Goal: Use online tool/utility: Utilize a website feature to perform a specific function

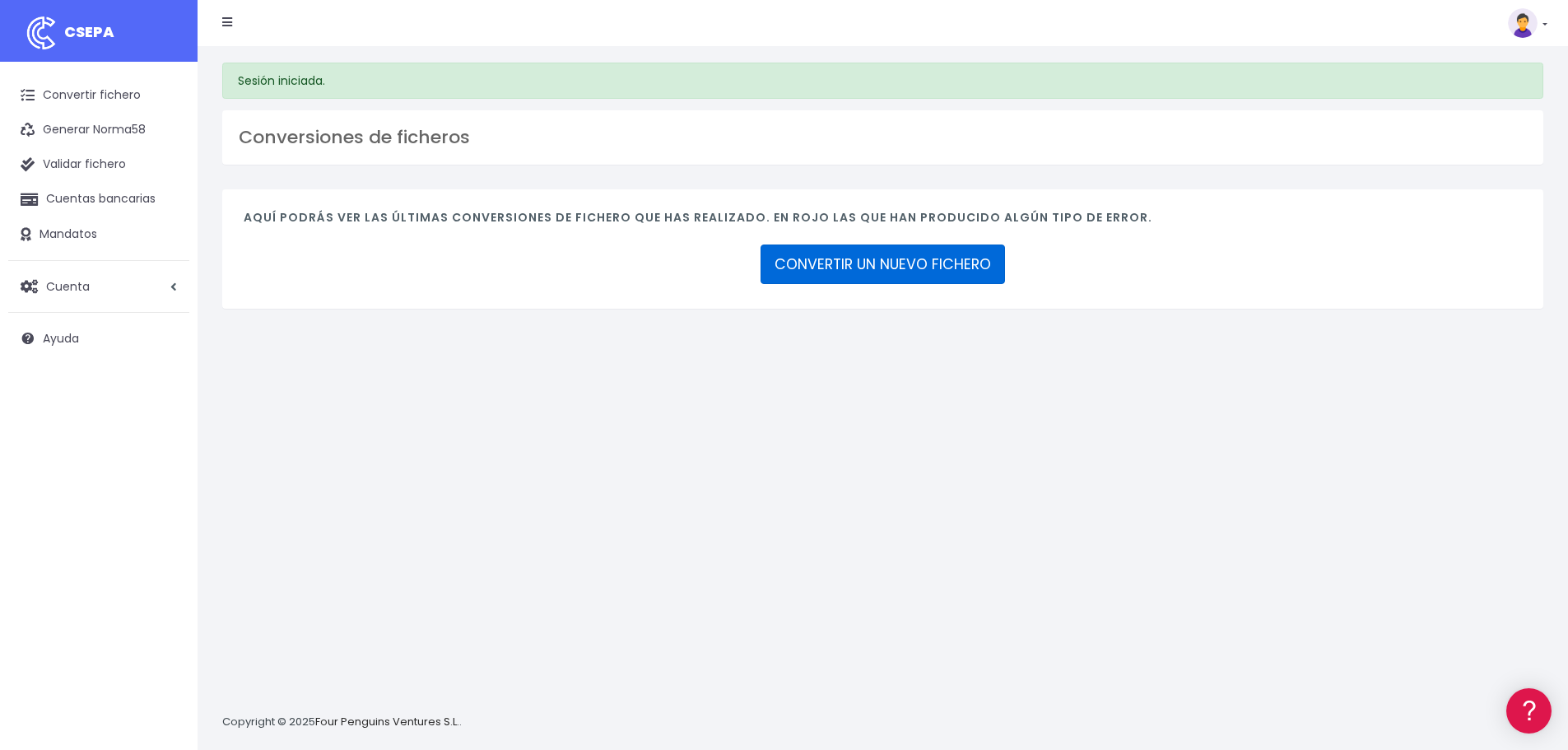
click at [836, 270] on link "CONVERTIR UN NUEVO FICHERO" at bounding box center [883, 264] width 244 height 39
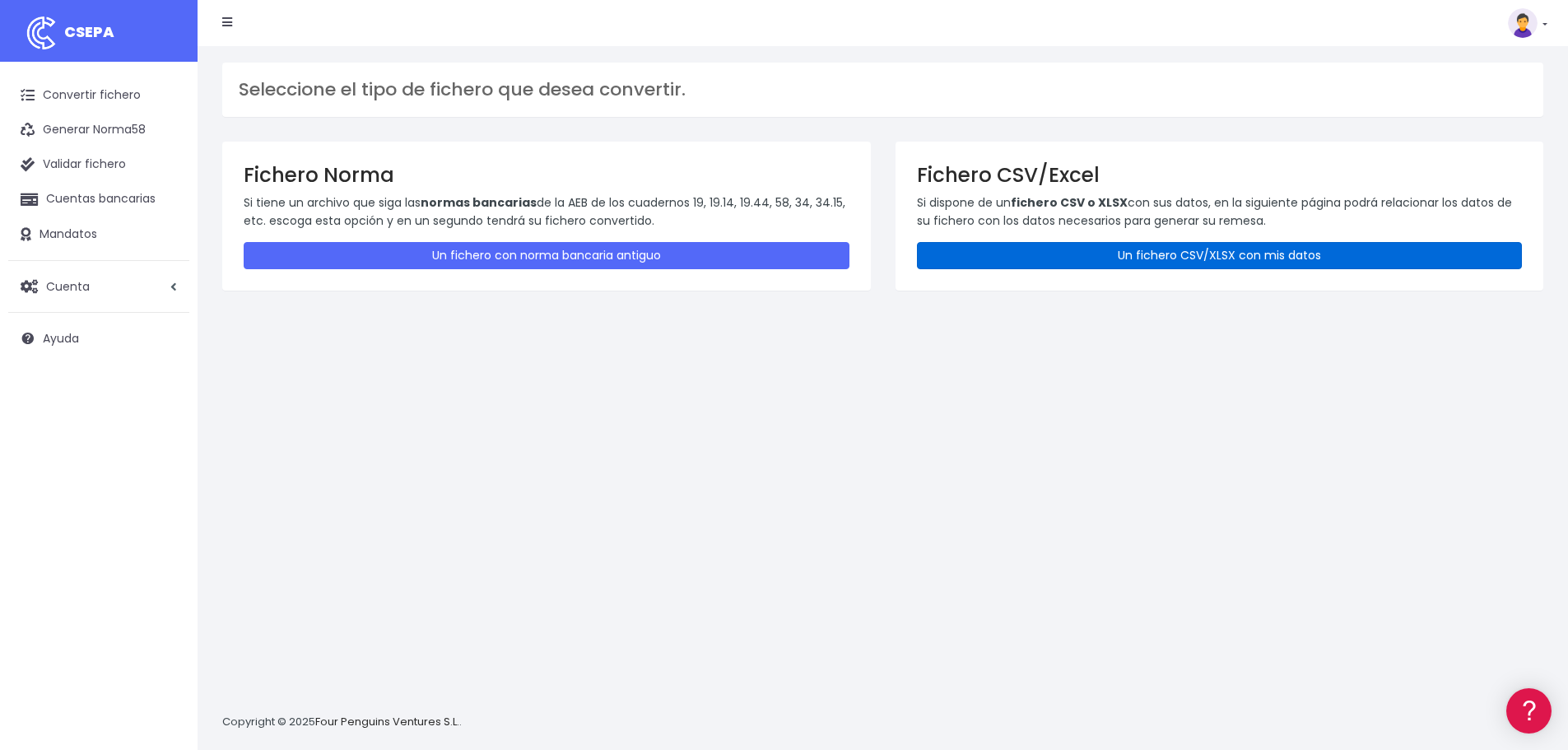
click at [1216, 253] on link "Un fichero CSV/XLSX con mis datos" at bounding box center [1220, 255] width 606 height 27
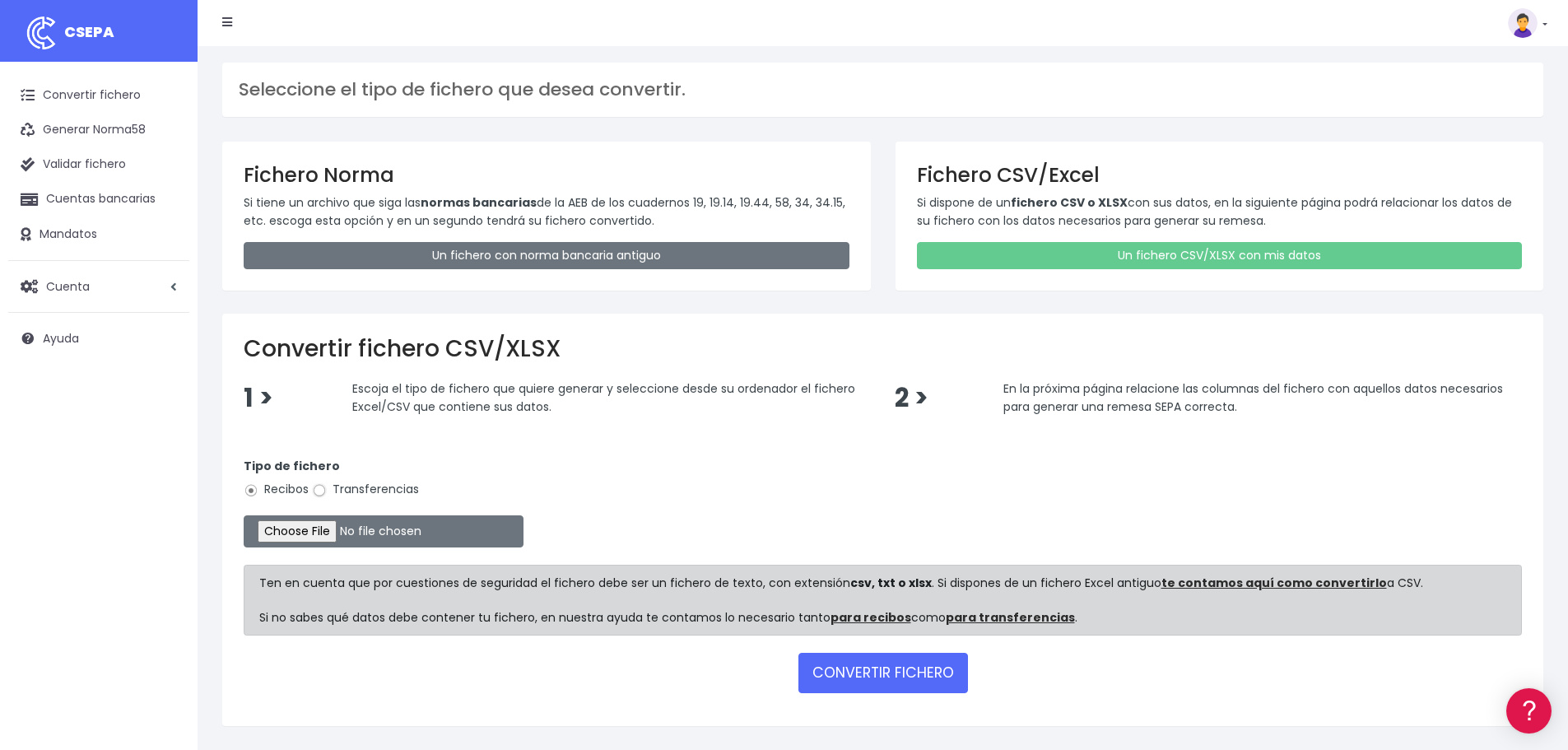
click at [321, 489] on input "Transferencias" at bounding box center [319, 491] width 15 height 15
radio input "true"
click at [314, 520] on input "file" at bounding box center [383, 531] width 280 height 32
type input "C:\fakepath\fichero lamin.csv"
click at [847, 672] on button "CONVERTIR FICHERO" at bounding box center [884, 672] width 170 height 39
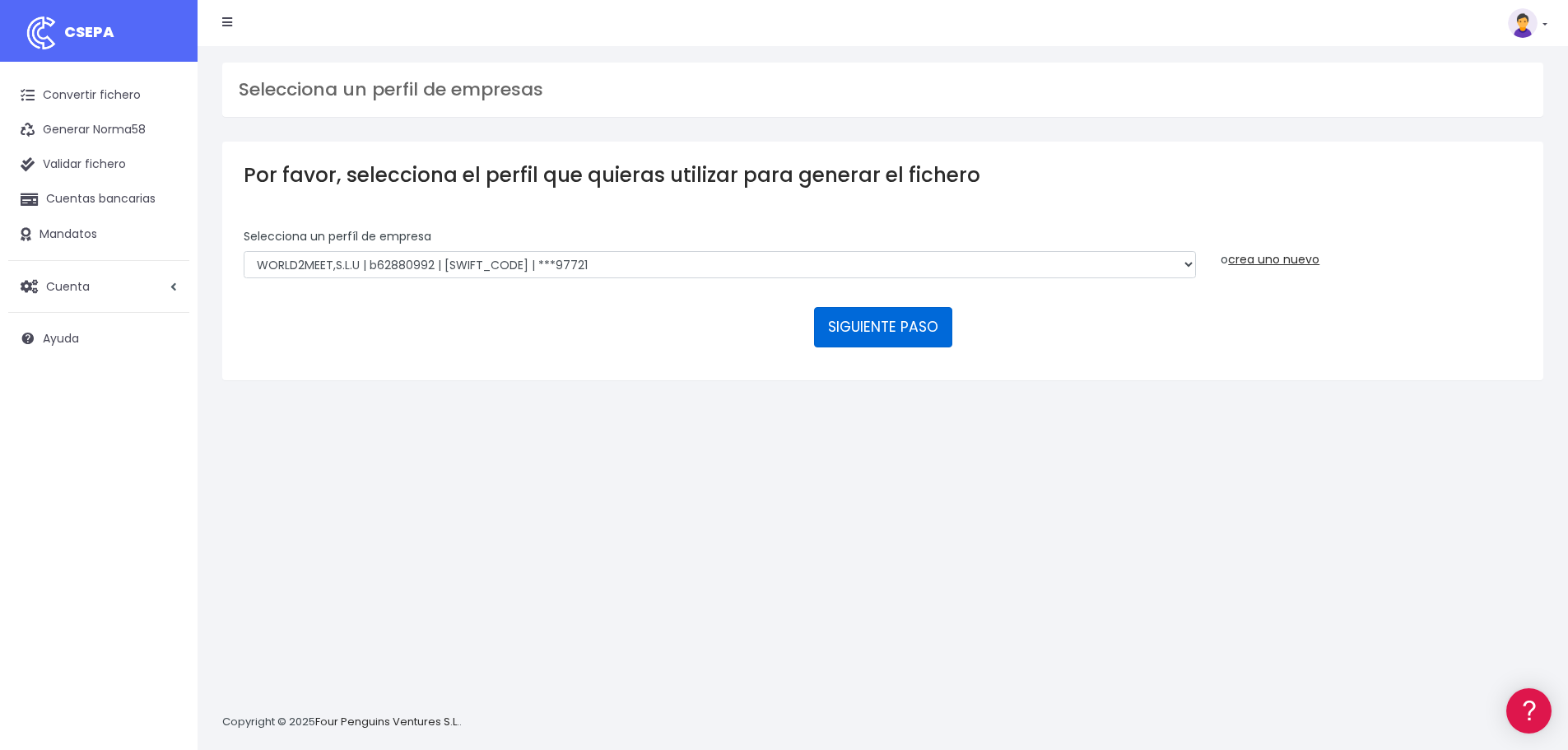
click at [869, 322] on button "SIGUIENTE PASO" at bounding box center [884, 327] width 139 height 39
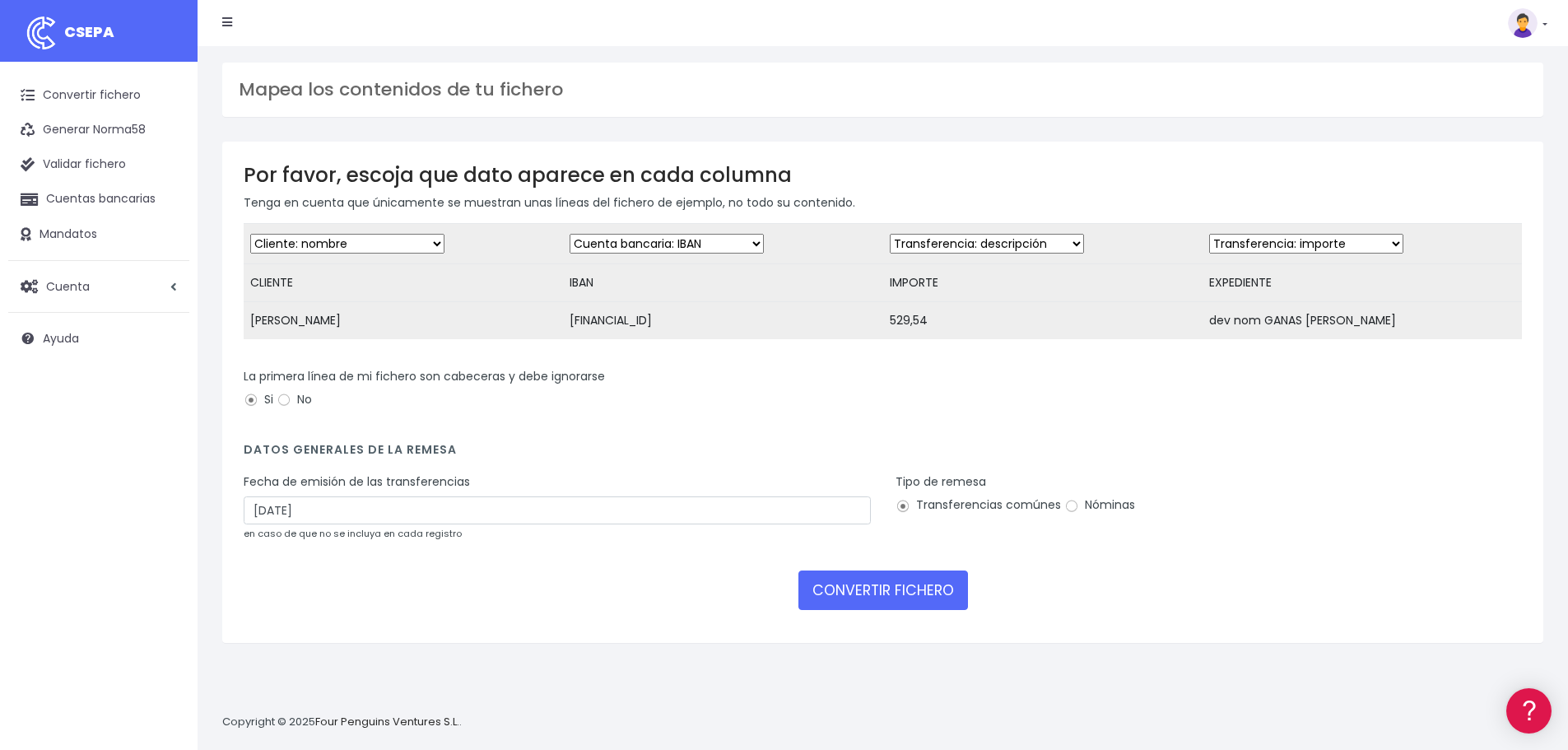
click at [967, 241] on select "Desechar campo Cliente: nombre Cliente: DNI Cliente: Email Cliente: referencia …" at bounding box center [987, 244] width 194 height 20
click at [1292, 248] on select "Desechar campo Cliente: nombre Cliente: DNI Cliente: Email Cliente: referencia …" at bounding box center [1306, 244] width 194 height 20
click at [801, 426] on div "La primera línea de mi fichero son cabeceras y debe ignorarse Si No" at bounding box center [883, 396] width 1303 height 57
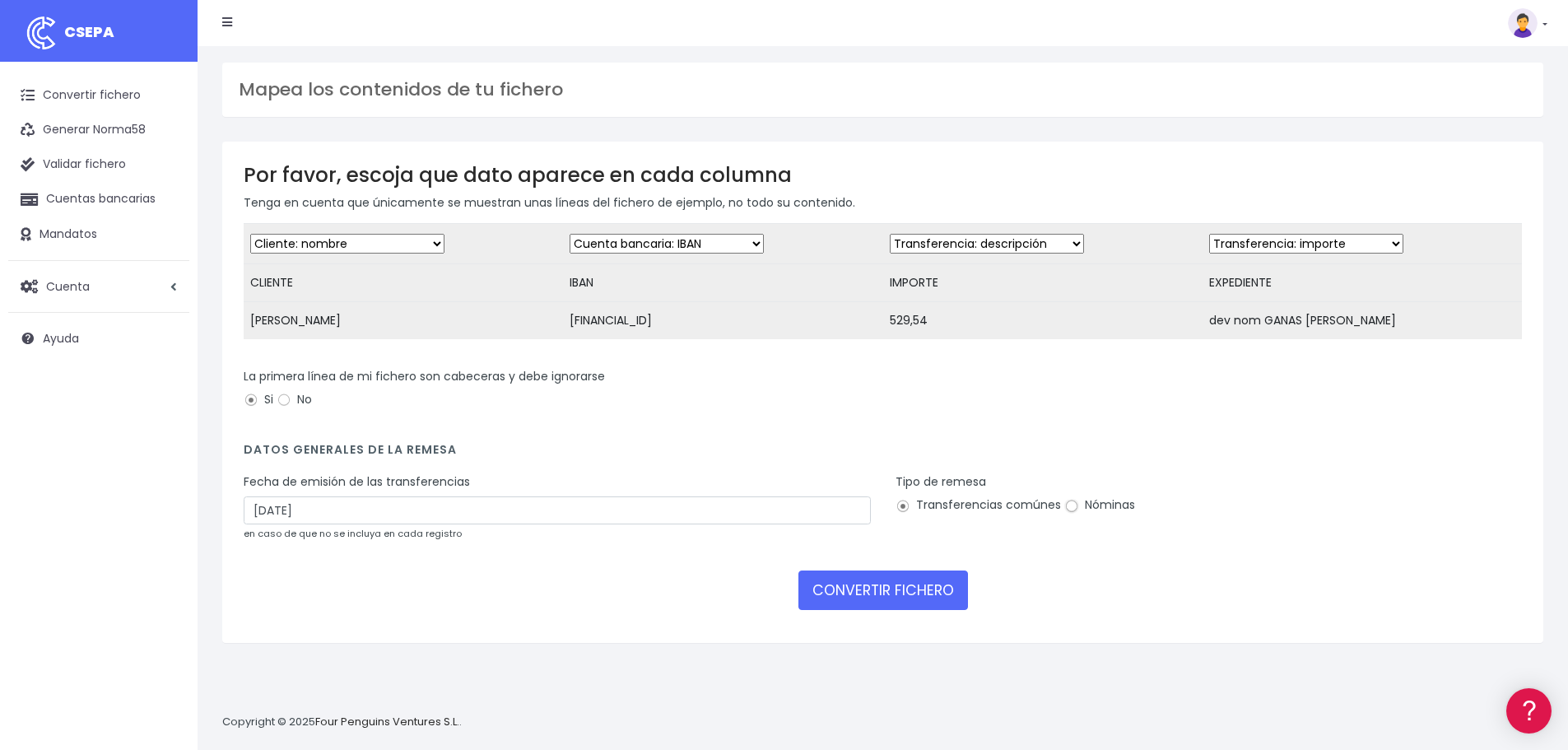
click at [1074, 514] on input "Nóminas" at bounding box center [1072, 506] width 15 height 15
radio input "true"
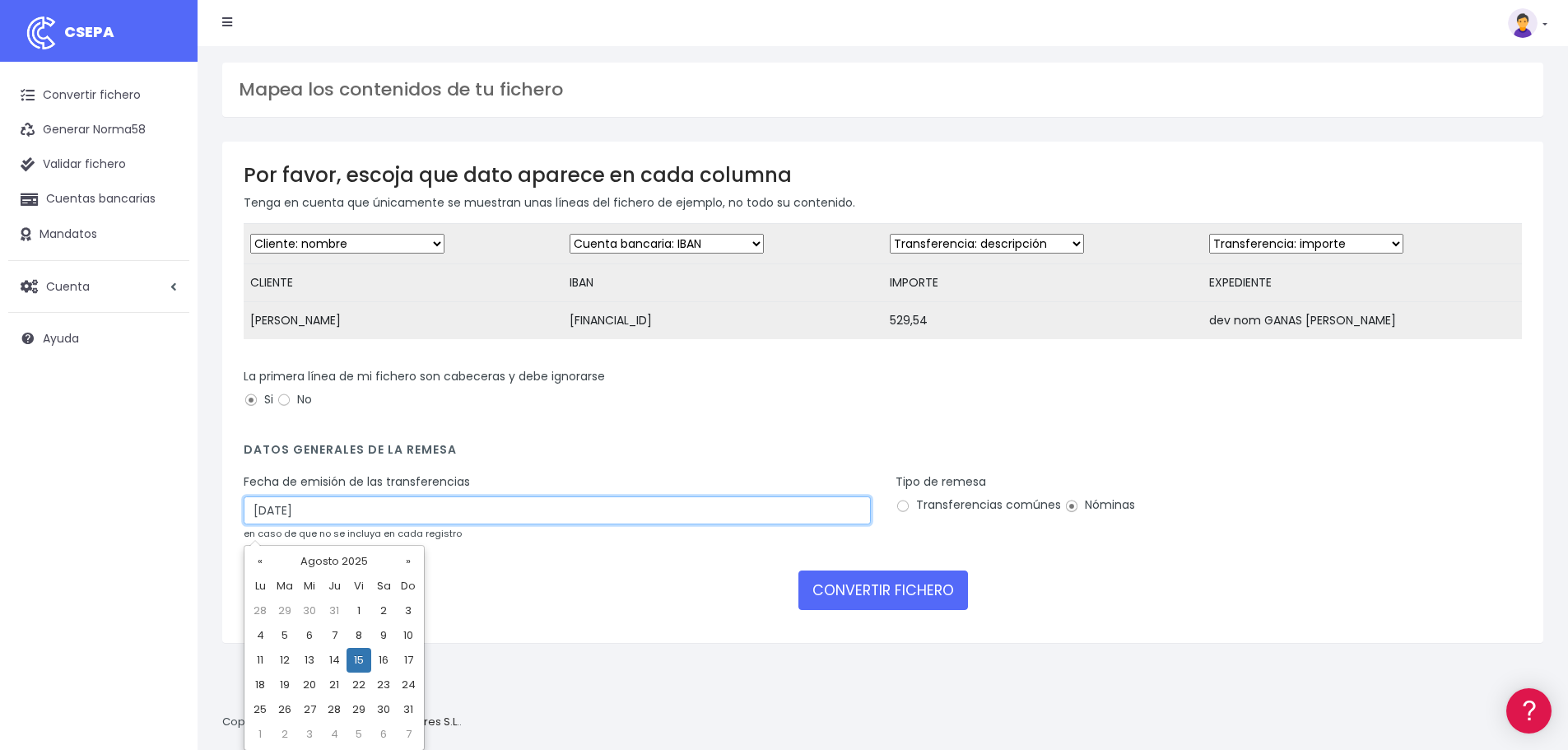
click at [263, 523] on input "[DATE]" at bounding box center [557, 510] width 628 height 28
click at [308, 657] on td "13" at bounding box center [309, 660] width 25 height 25
type input "[DATE]"
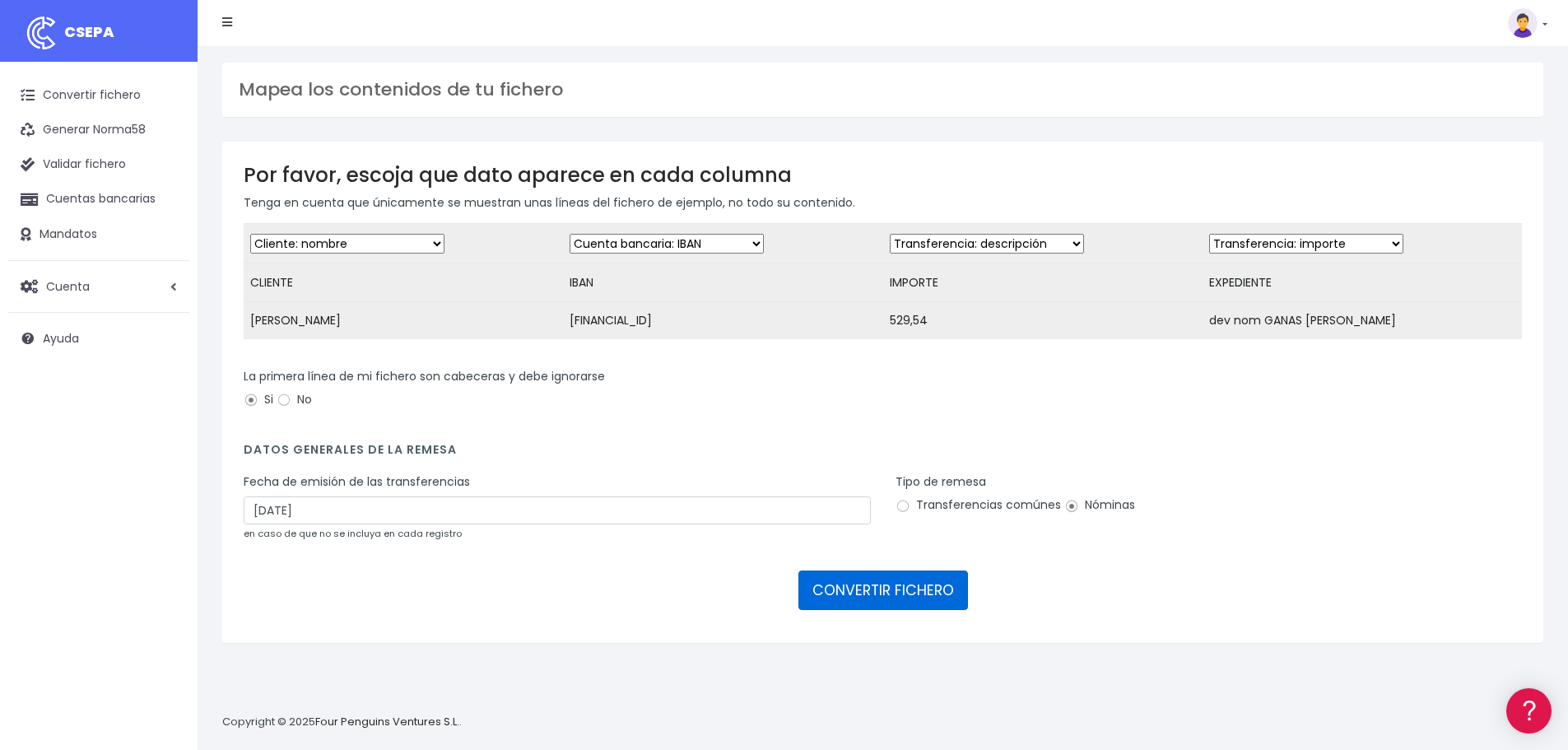
click at [855, 610] on button "CONVERTIR FICHERO" at bounding box center [884, 590] width 170 height 39
click at [995, 237] on select "Desechar campo Cliente: nombre Cliente: DNI Cliente: Email Cliente: referencia …" at bounding box center [987, 244] width 194 height 20
click at [1001, 240] on select "Desechar campo Cliente: nombre Cliente: DNI Cliente: Email Cliente: referencia …" at bounding box center [987, 244] width 194 height 20
click at [1044, 243] on select "Desechar campo Cliente: nombre Cliente: DNI Cliente: Email Cliente: referencia …" at bounding box center [987, 244] width 194 height 20
select select "amount"
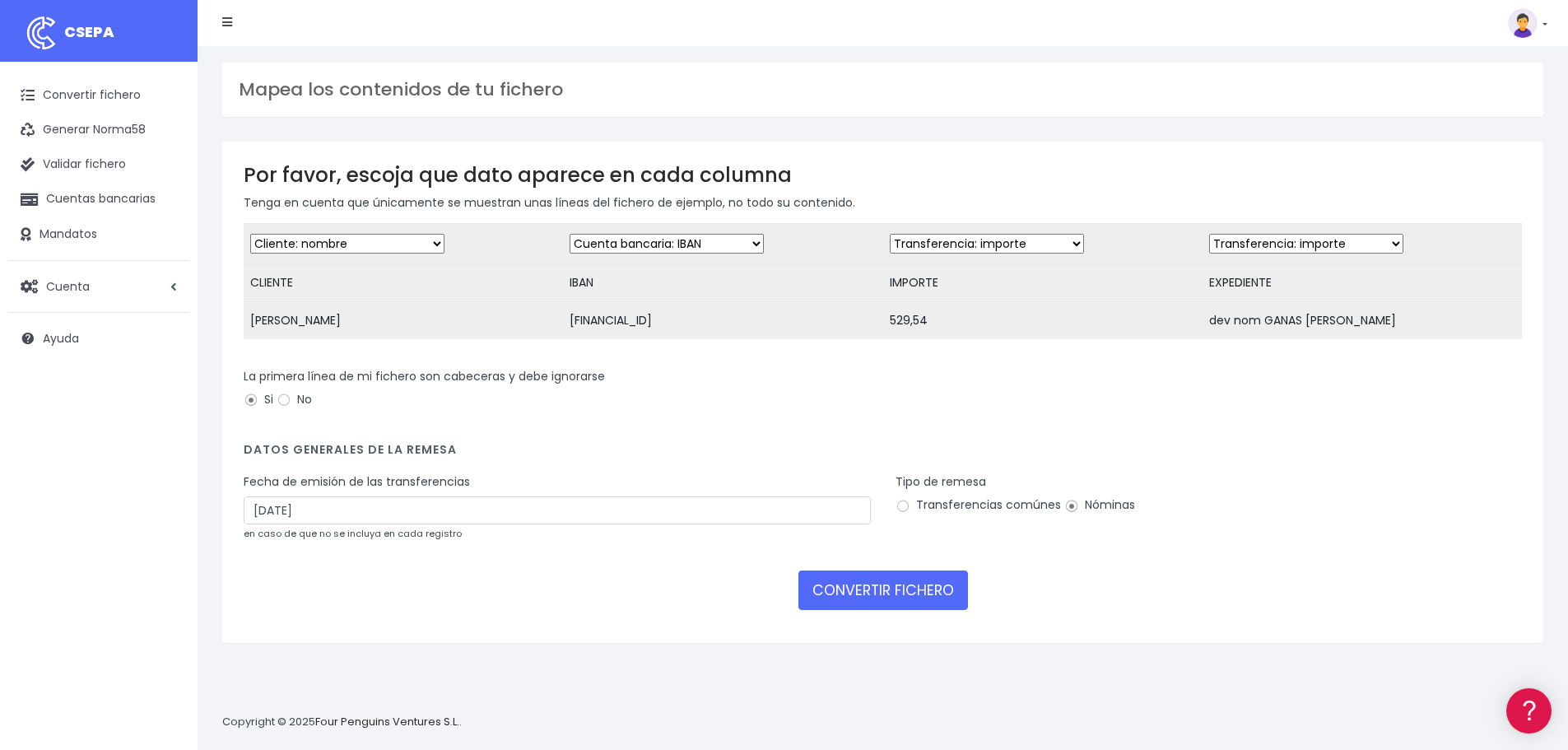
click at [890, 234] on select "Desechar campo Cliente: nombre Cliente: DNI Cliente: Email Cliente: referencia …" at bounding box center [987, 244] width 194 height 20
click at [1257, 244] on select "Desechar campo Cliente: nombre Cliente: DNI Cliente: Email Cliente: referencia …" at bounding box center [1306, 244] width 194 height 20
select select "description"
click at [1210, 234] on select "Desechar campo Cliente: nombre Cliente: DNI Cliente: Email Cliente: referencia …" at bounding box center [1306, 244] width 194 height 20
click at [867, 610] on button "CONVERTIR FICHERO" at bounding box center [884, 590] width 170 height 39
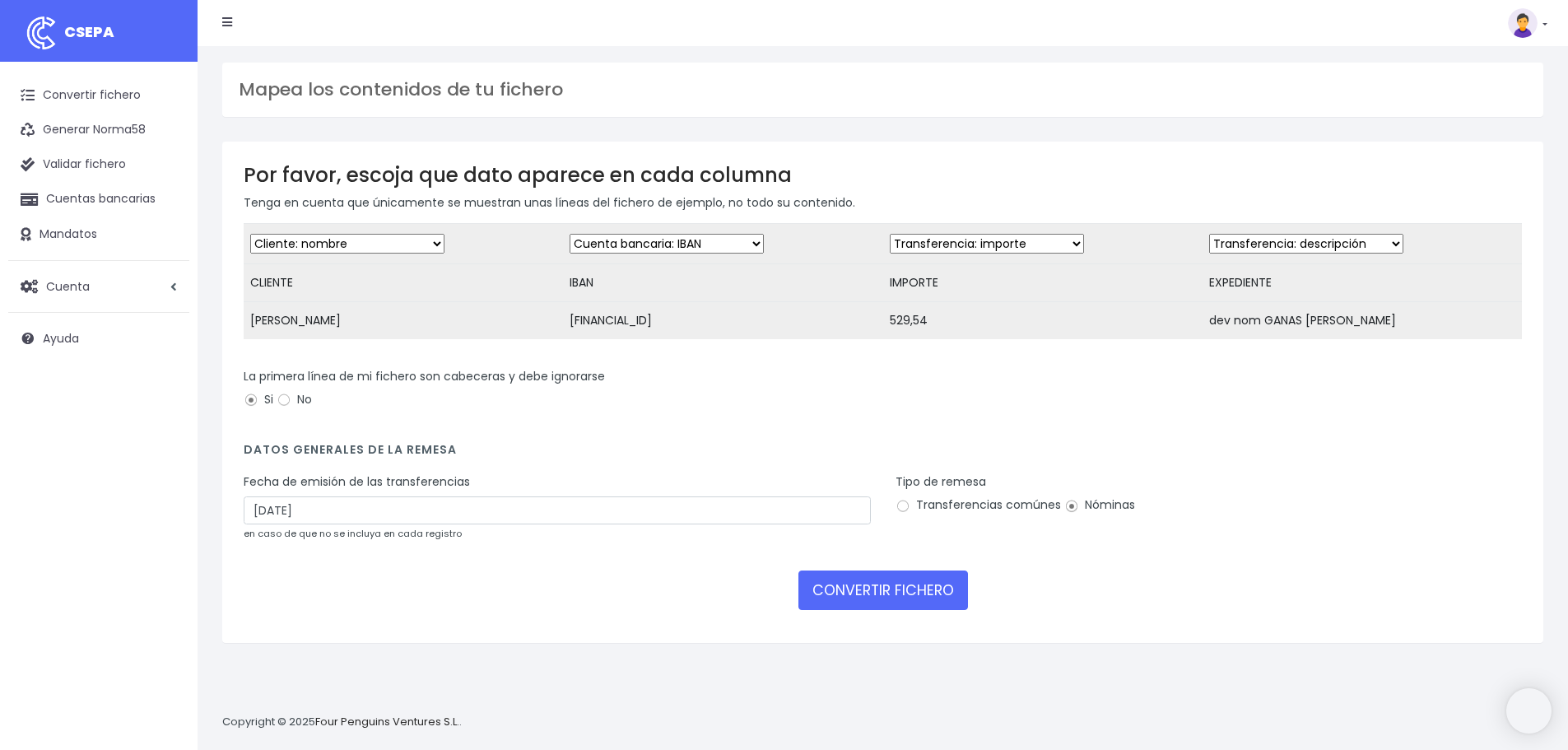
select select "amount"
select select "description"
drag, startPoint x: 254, startPoint y: 522, endPoint x: 268, endPoint y: 522, distance: 14.0
click at [254, 522] on input "15/08/2025" at bounding box center [557, 510] width 628 height 28
click at [306, 661] on td "13" at bounding box center [309, 660] width 25 height 25
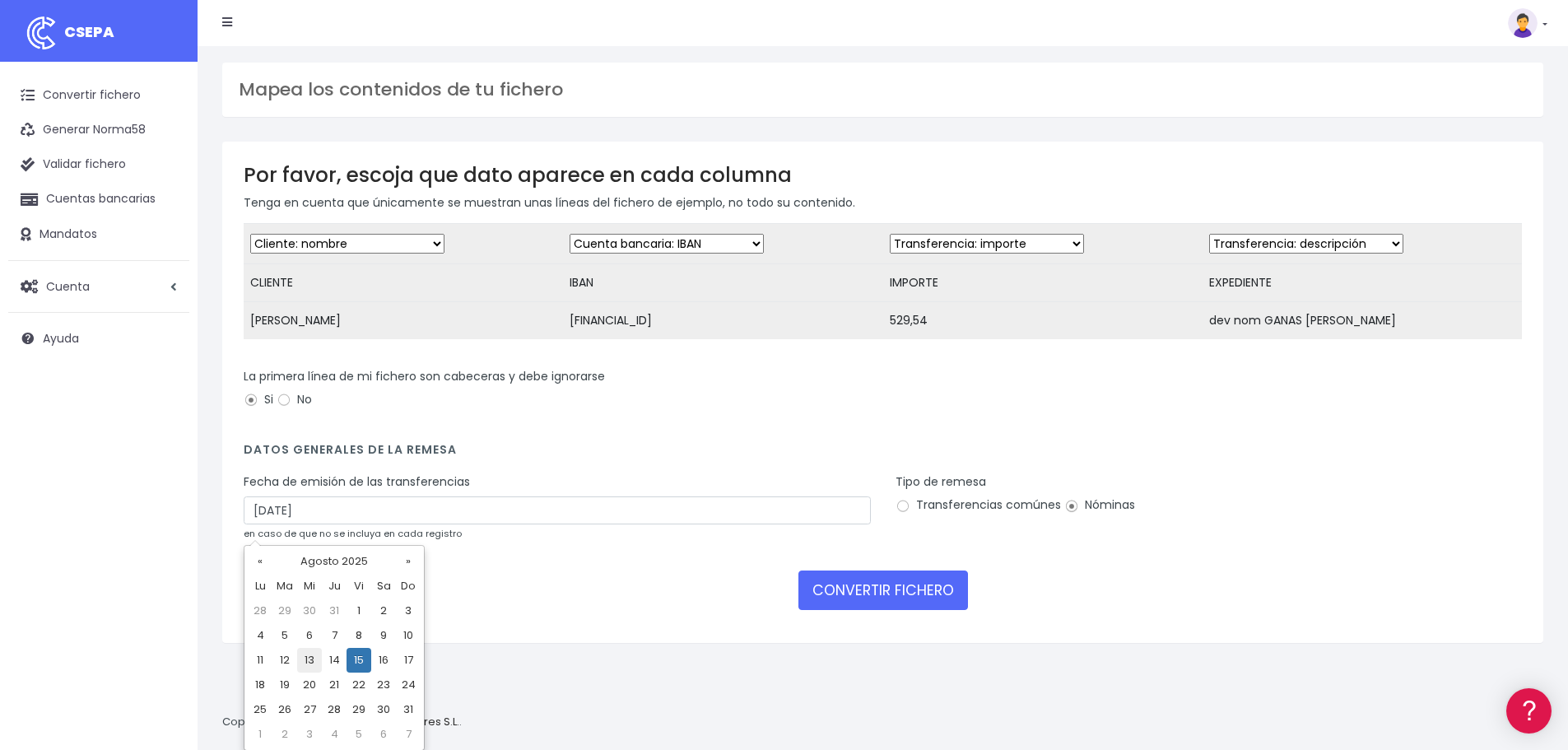
type input "13/08/2025"
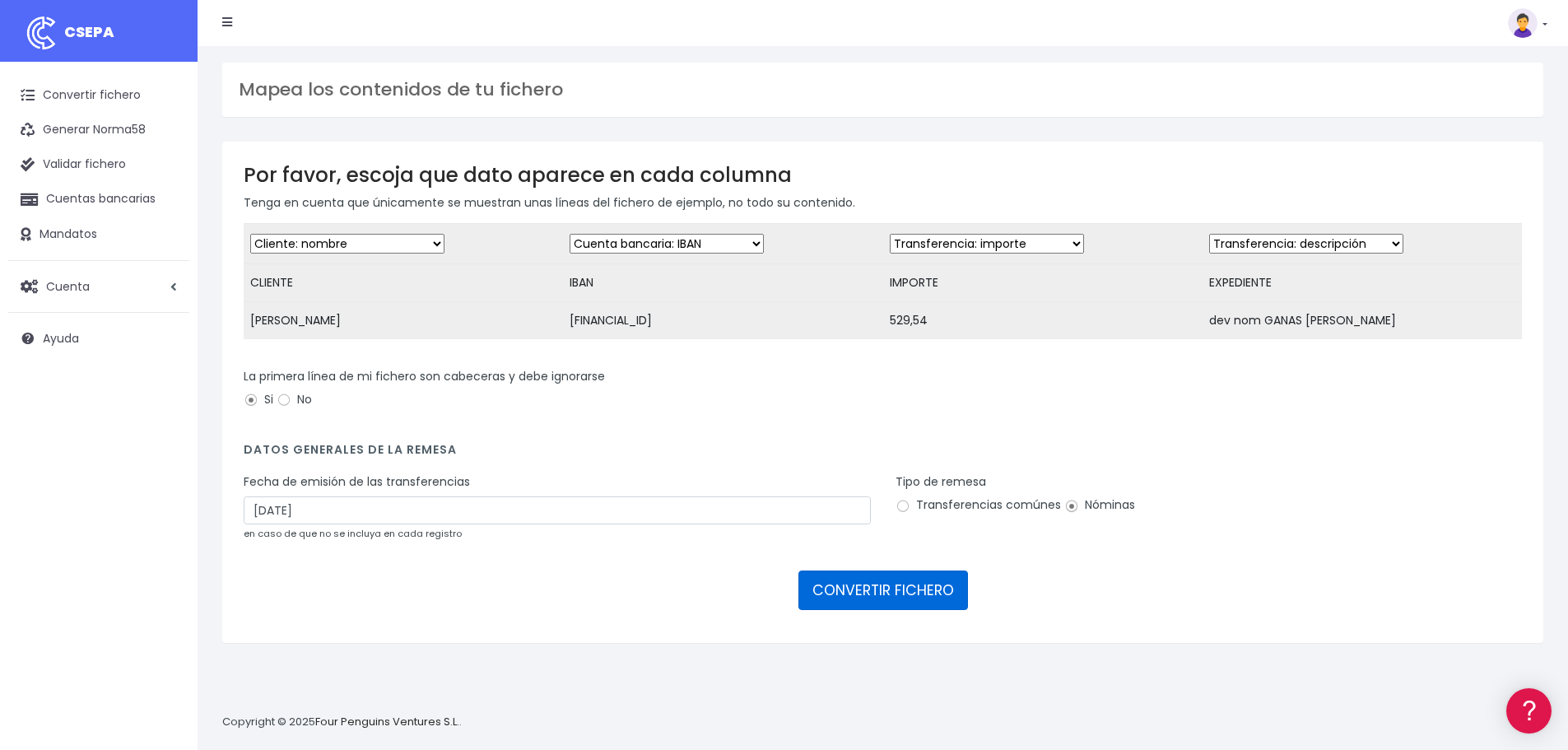
click at [846, 609] on button "CONVERTIR FICHERO" at bounding box center [884, 590] width 170 height 39
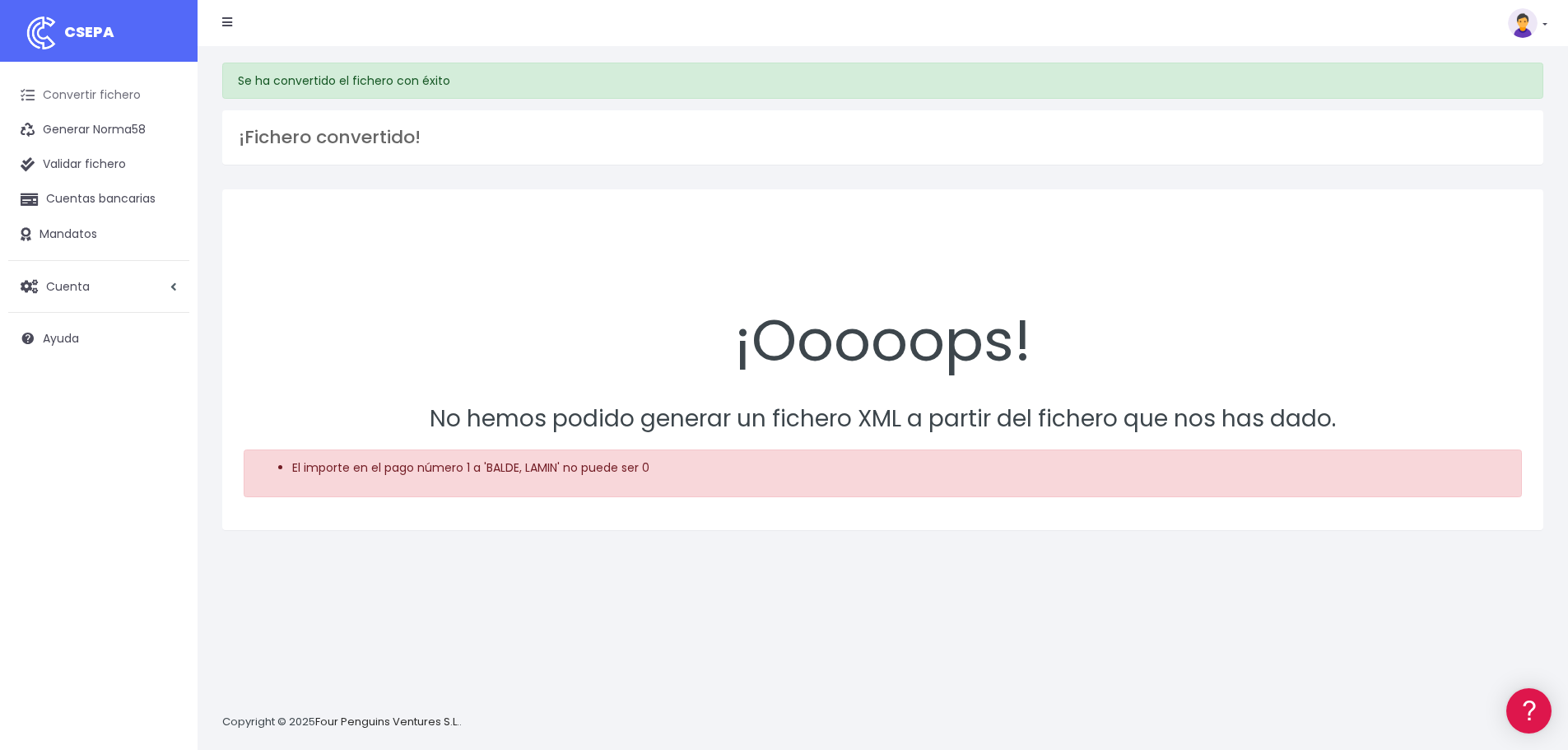
click at [120, 103] on link "Convertir fichero" at bounding box center [99, 96] width 182 height 35
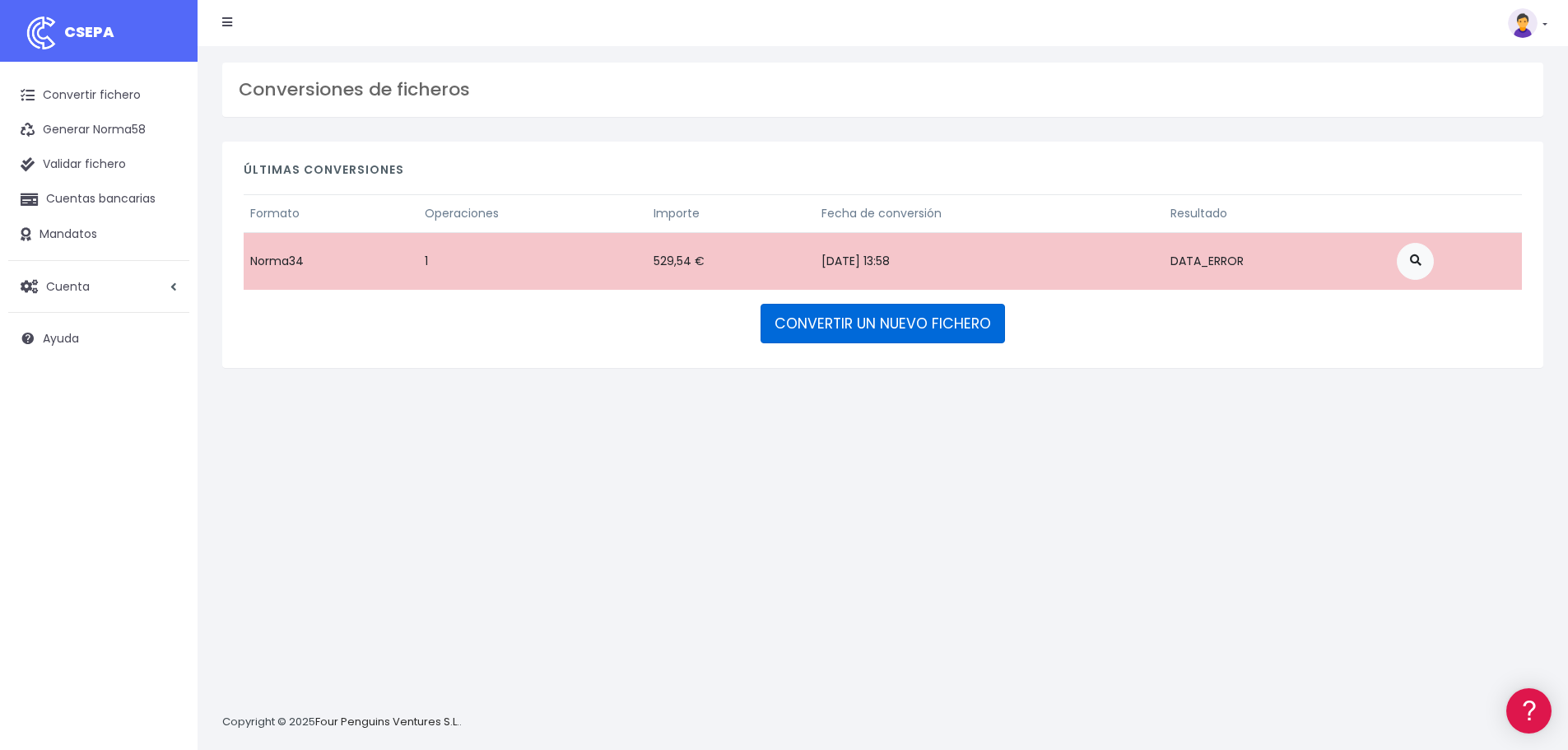
click at [858, 342] on link "CONVERTIR UN NUEVO FICHERO" at bounding box center [883, 323] width 244 height 39
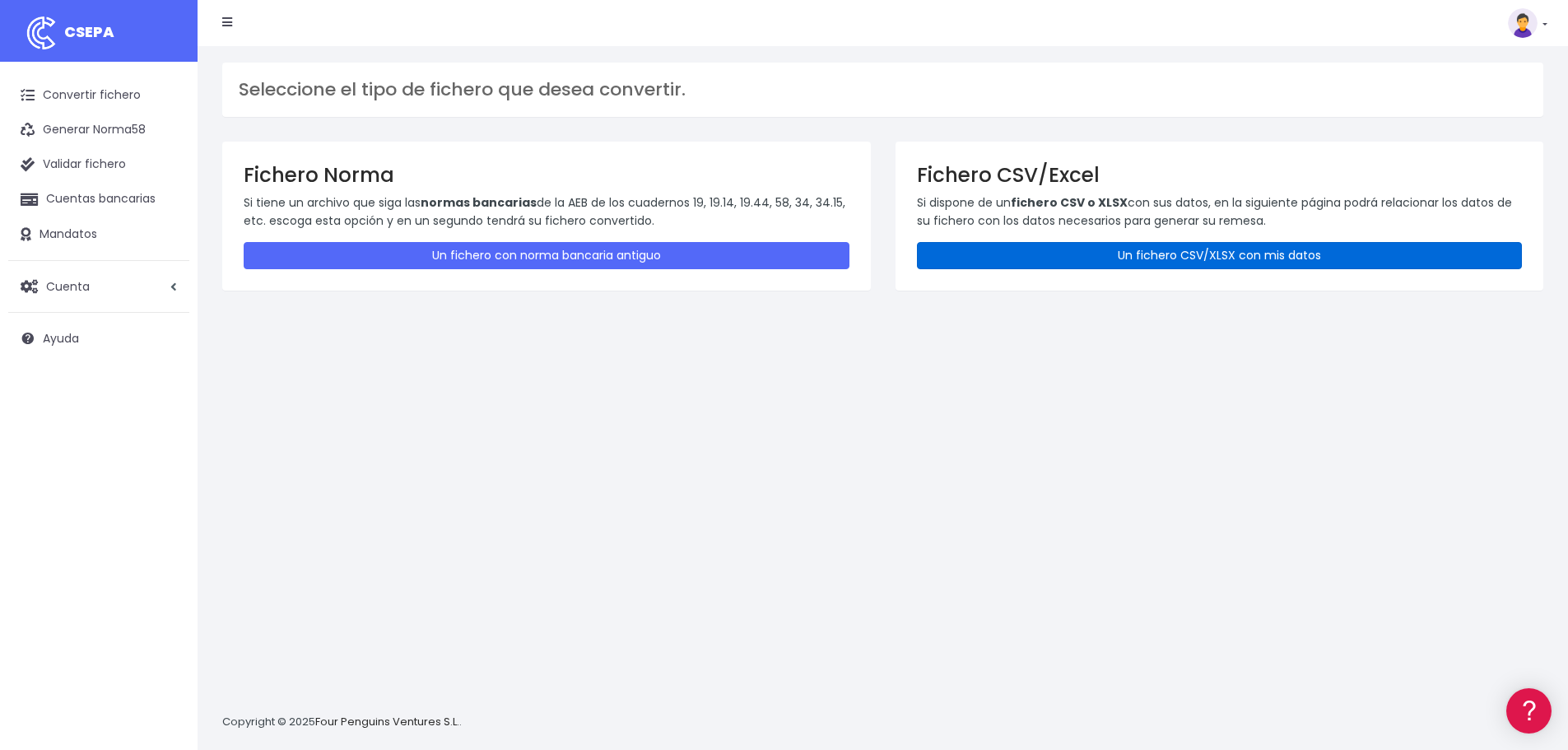
click at [1096, 255] on link "Un fichero CSV/XLSX con mis datos" at bounding box center [1220, 255] width 606 height 27
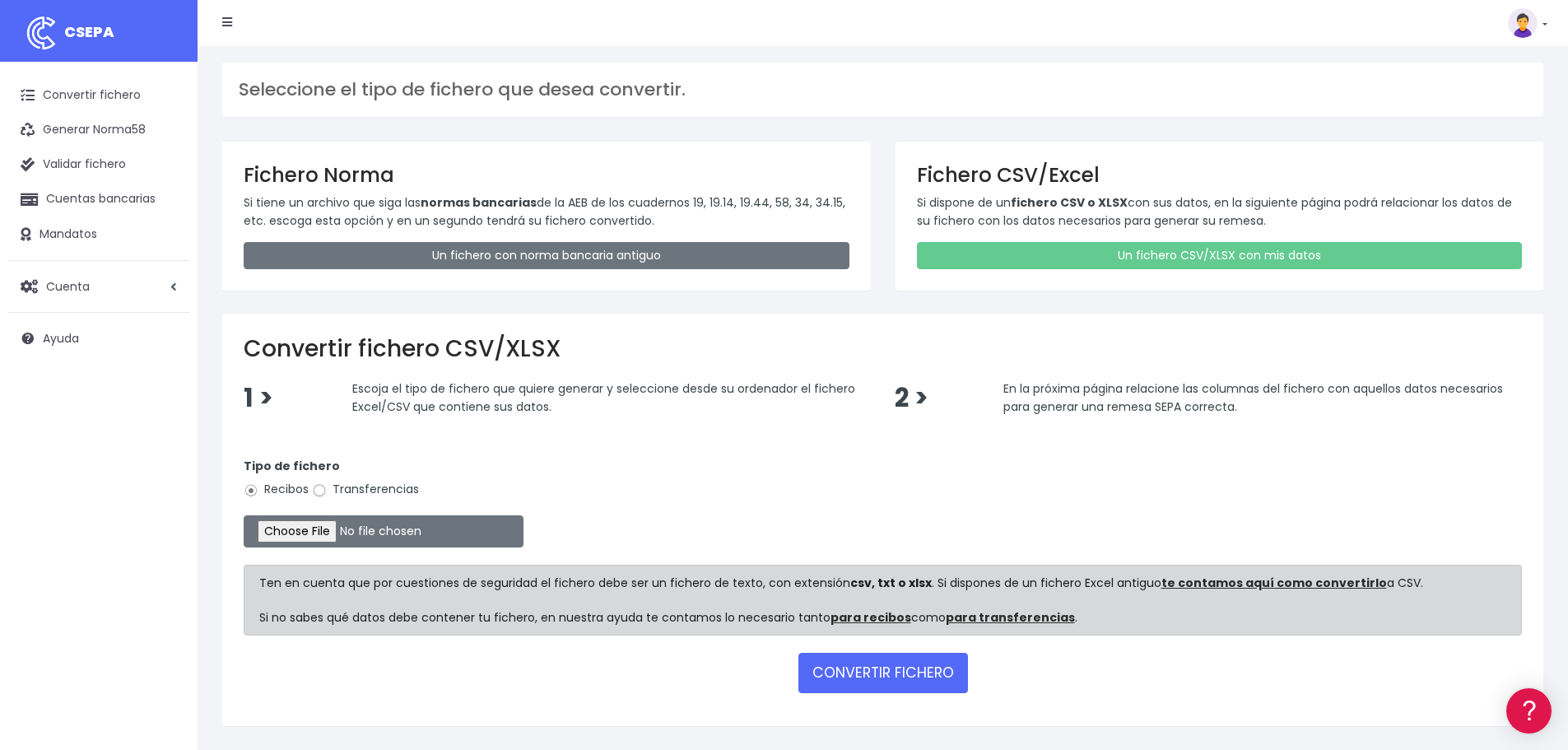
click at [316, 486] on input "Transferencias" at bounding box center [319, 491] width 15 height 15
radio input "true"
click at [318, 530] on input "file" at bounding box center [383, 531] width 280 height 32
type input "C:\fakepath\fichero lamin.csv"
click at [867, 679] on button "CONVERTIR FICHERO" at bounding box center [884, 672] width 170 height 39
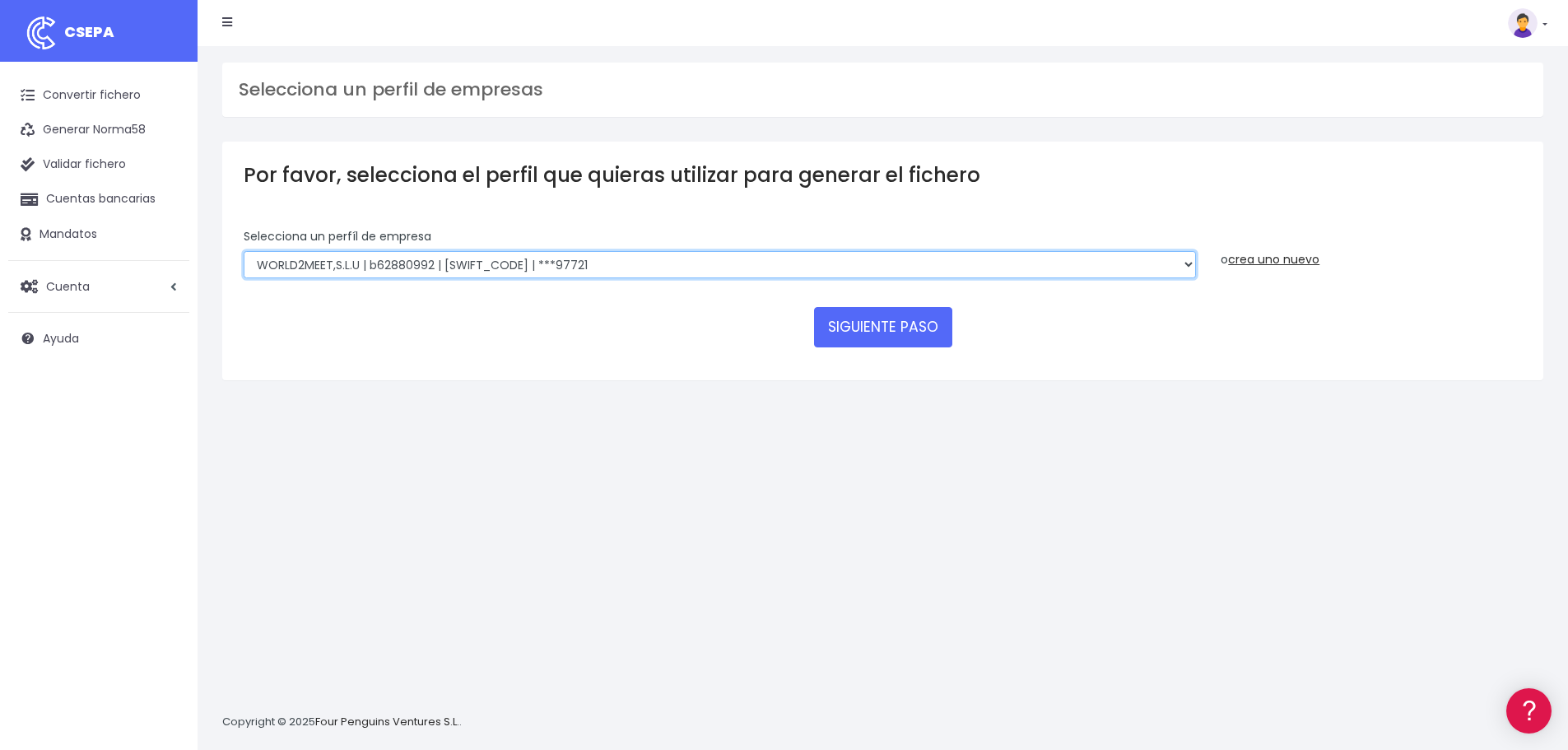
click at [576, 266] on select "WORLD2MEET,S.L.U | b62880992 | BSABESBBXXX | ***97721 World 2 Meet SLU | B62880…" at bounding box center [720, 265] width 952 height 28
select select "2893"
click at [244, 251] on select "WORLD2MEET,S.L.U | b62880992 | BSABESBBXXX | ***97721 World 2 Meet SLU | B62880…" at bounding box center [720, 265] width 952 height 28
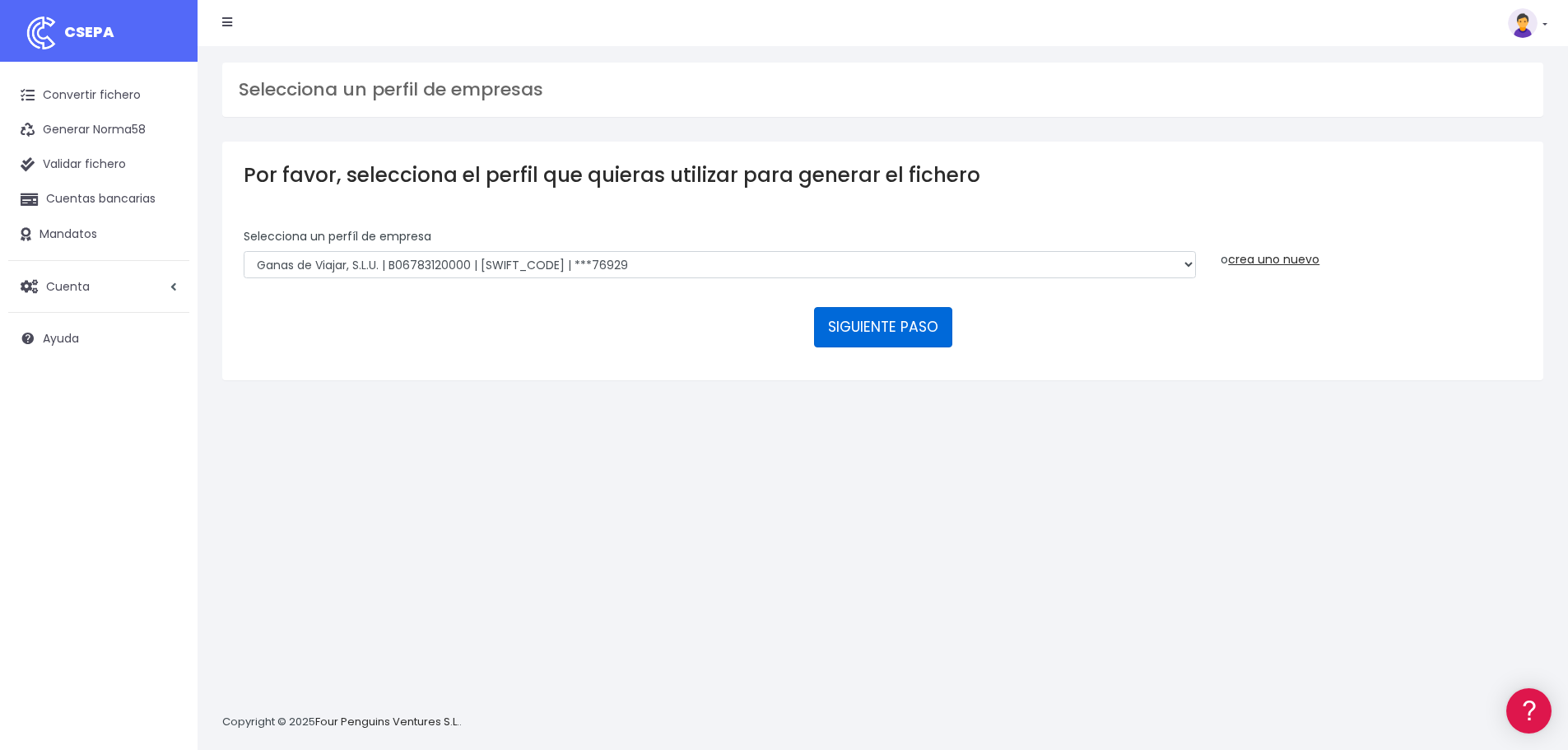
click at [894, 331] on button "SIGUIENTE PASO" at bounding box center [884, 327] width 139 height 39
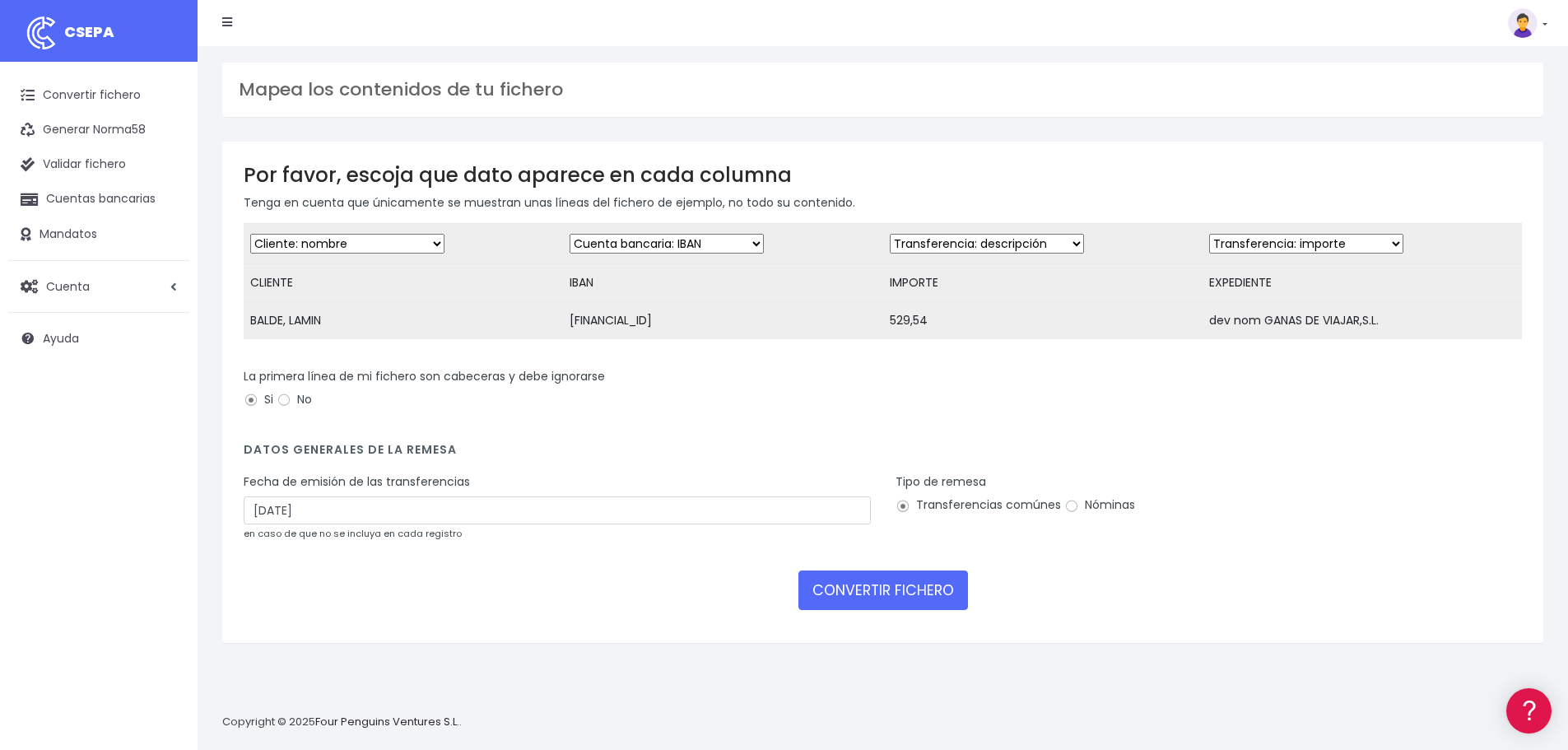
click at [940, 247] on select "Desechar campo Cliente: nombre Cliente: DNI Cliente: Email Cliente: referencia …" at bounding box center [987, 244] width 194 height 20
select select "amount"
click at [890, 234] on select "Desechar campo Cliente: nombre Cliente: DNI Cliente: Email Cliente: referencia …" at bounding box center [987, 244] width 194 height 20
click at [1309, 244] on select "Desechar campo Cliente: nombre Cliente: DNI Cliente: Email Cliente: referencia …" at bounding box center [1306, 244] width 194 height 20
select select "description"
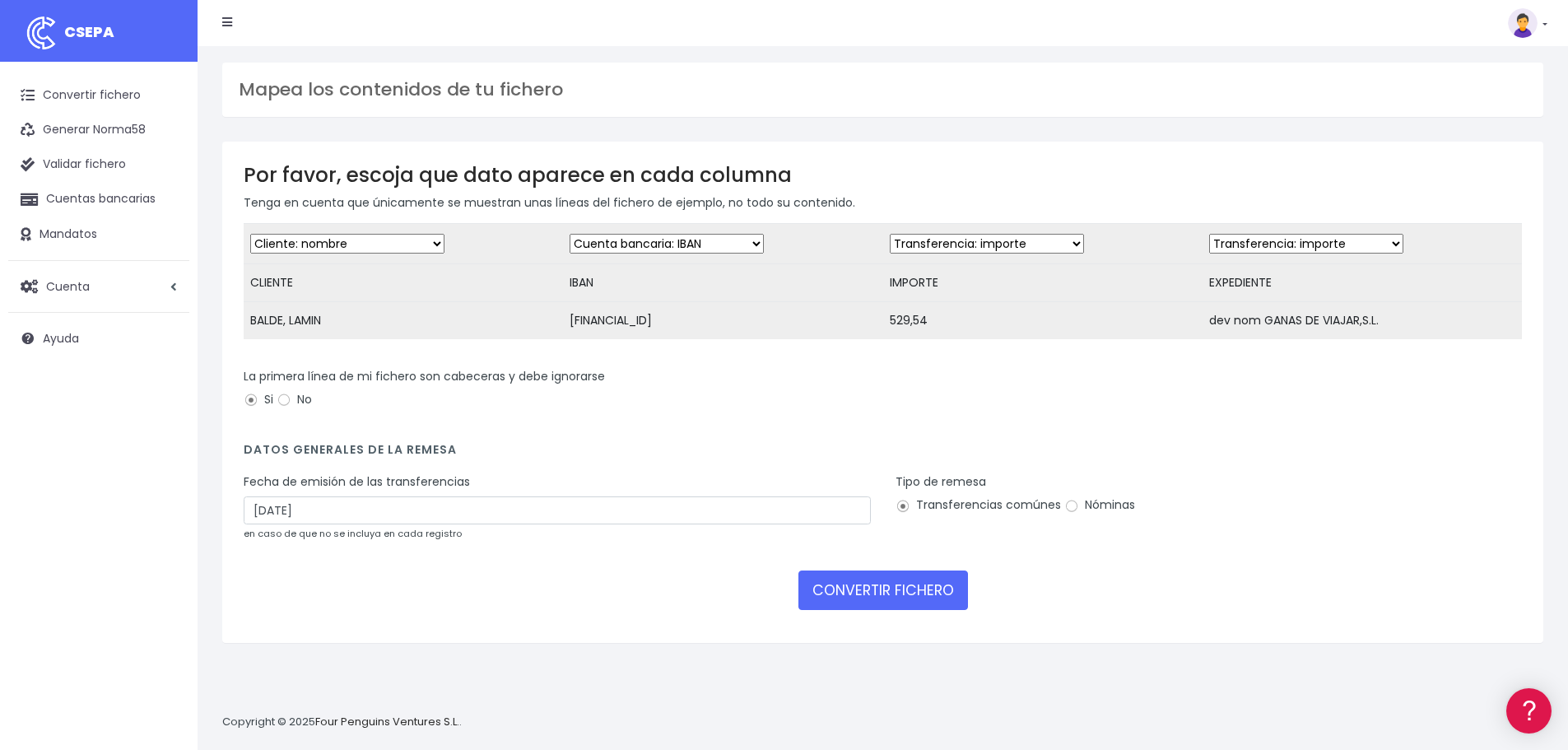
click at [1210, 234] on select "Desechar campo Cliente: nombre Cliente: DNI Cliente: Email Cliente: referencia …" at bounding box center [1306, 244] width 194 height 20
click at [1318, 546] on div "Tipo de remesa Transferencias comúnes Nóminas" at bounding box center [1210, 514] width 652 height 80
click at [1074, 514] on input "Nóminas" at bounding box center [1072, 506] width 15 height 15
radio input "true"
click at [284, 524] on input "[DATE]" at bounding box center [557, 510] width 628 height 28
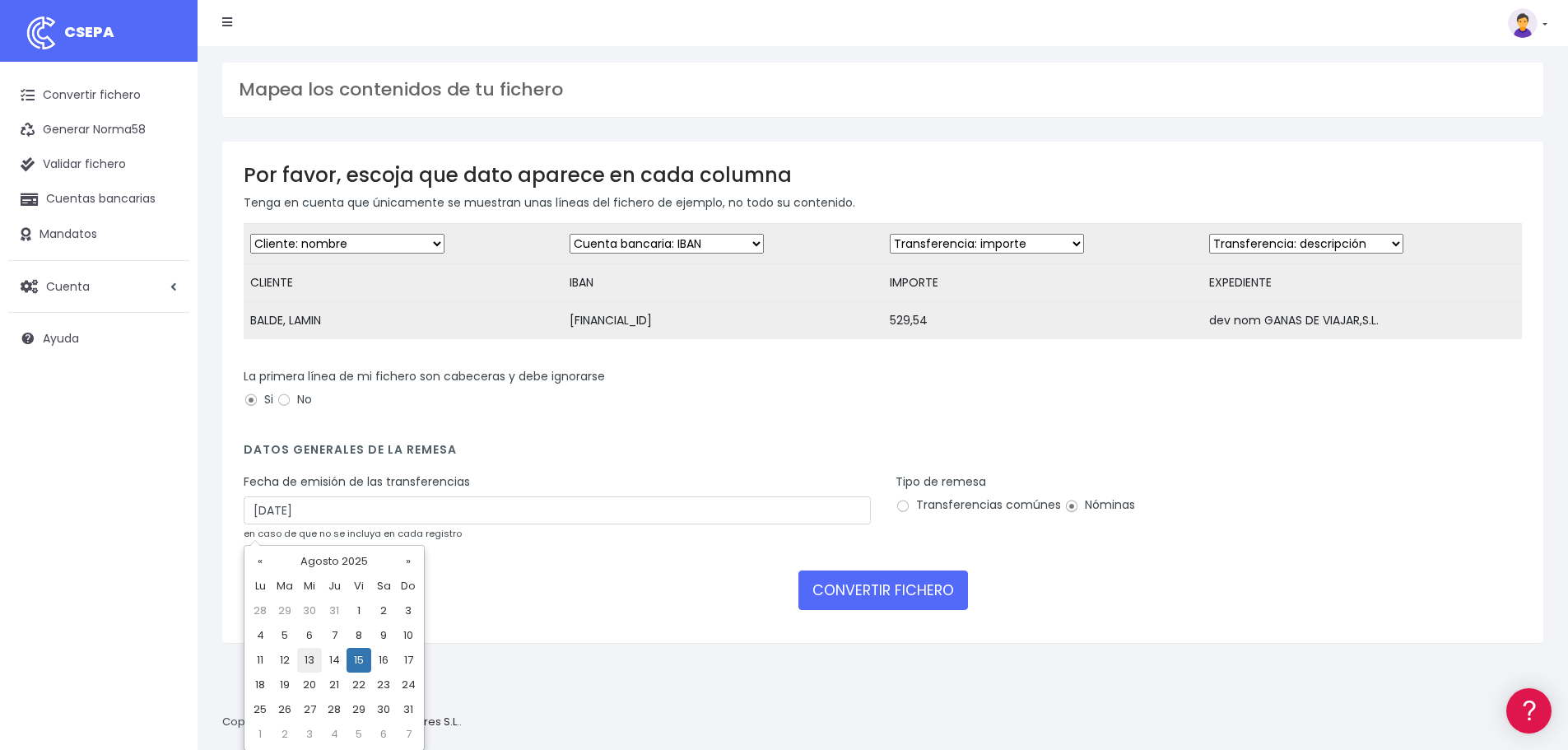
click at [308, 659] on td "13" at bounding box center [309, 660] width 25 height 25
type input "[DATE]"
click at [522, 621] on form "Desechar campo Cliente: nombre Cliente: DNI Cliente: Email Cliente: referencia …" at bounding box center [883, 422] width 1279 height 399
click at [286, 241] on select "Desechar campo Cliente: nombre Cliente: DNI Cliente: Email Cliente: referencia …" at bounding box center [347, 244] width 194 height 20
click at [286, 241] on select "Desechar campo Cliente: nombre Cliente: DNI Cliente: Email Cliente: referencia …" at bounding box center [347, 244] width 194 height 20
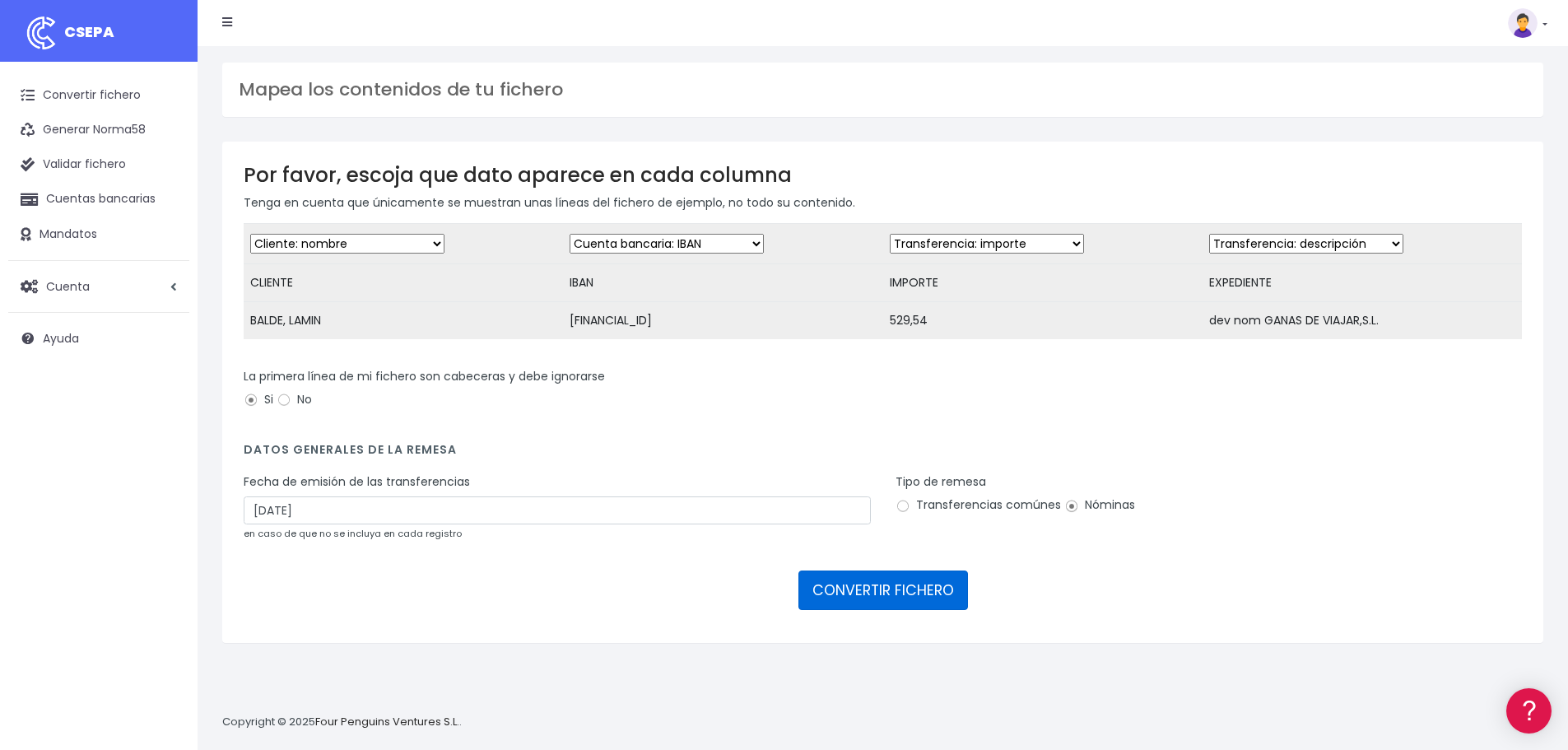
click at [919, 596] on button "CONVERTIR FICHERO" at bounding box center [884, 590] width 170 height 39
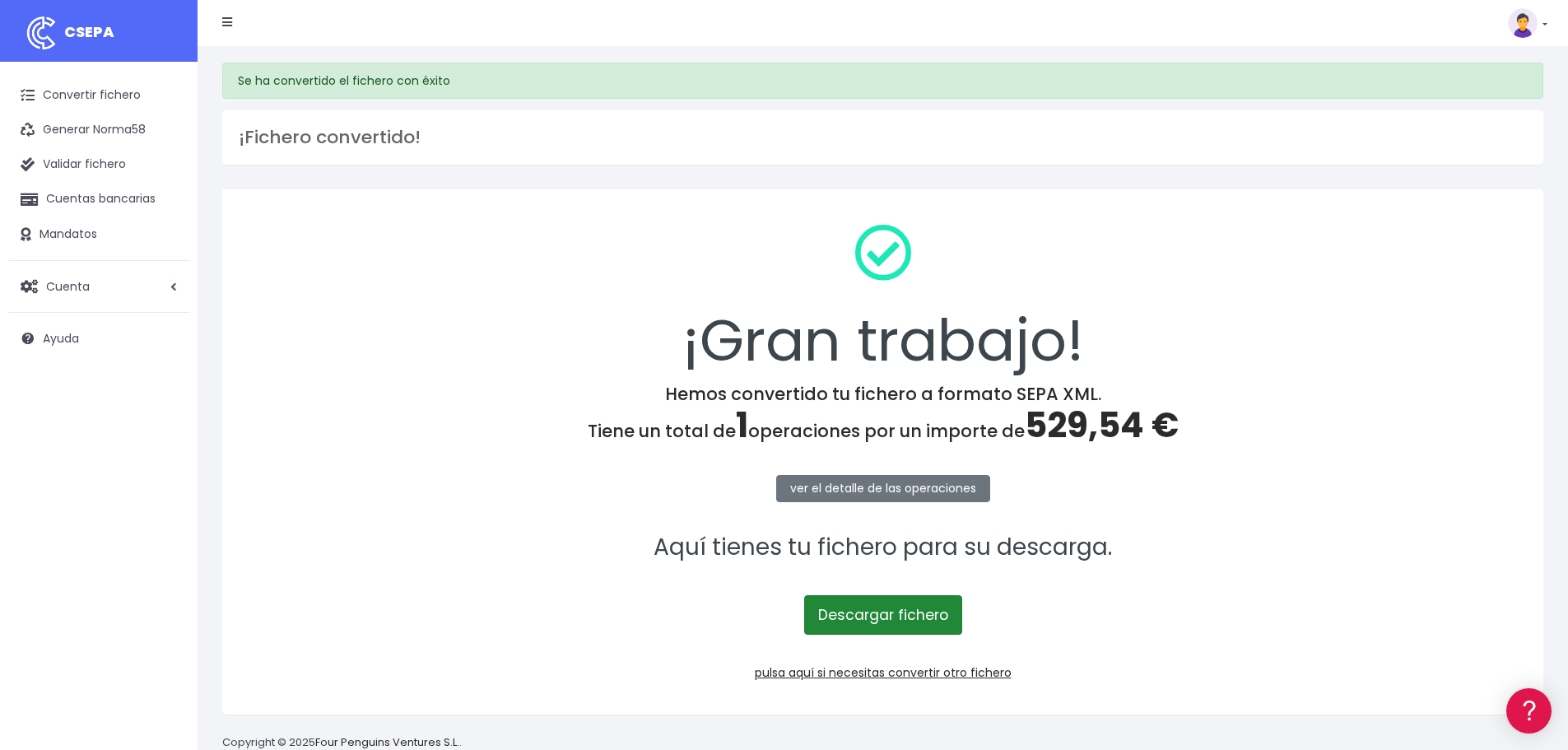
click at [848, 625] on link "Descargar fichero" at bounding box center [883, 615] width 158 height 39
click at [885, 624] on link "Descargar fichero" at bounding box center [883, 615] width 158 height 39
